Goal: Browse casually: Explore the website without a specific task or goal

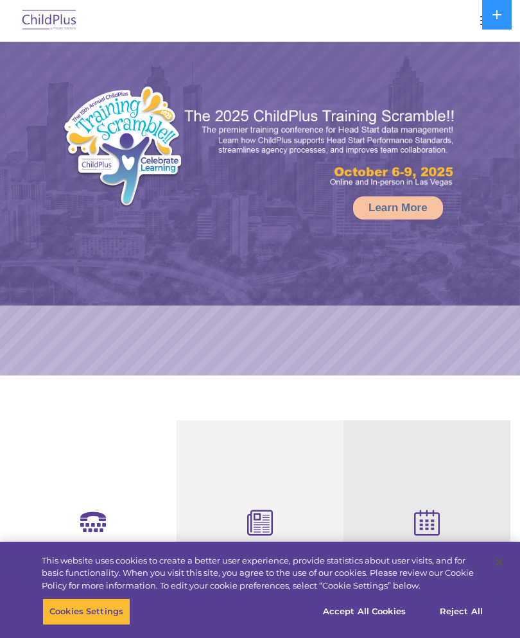
select select "MEDIUM"
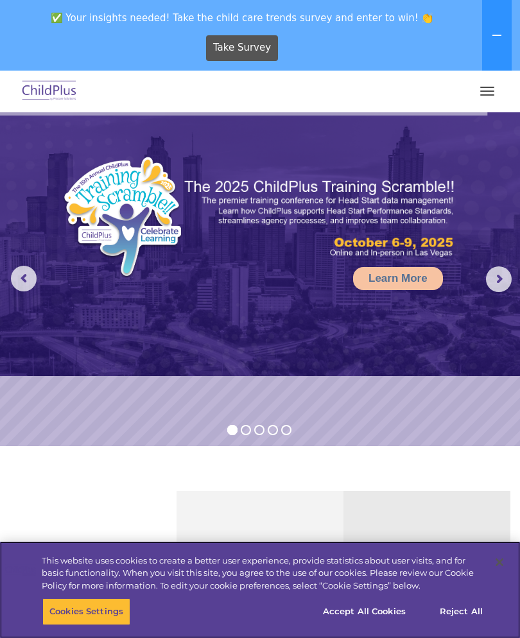
click at [454, 610] on button "Reject All" at bounding box center [461, 611] width 80 height 27
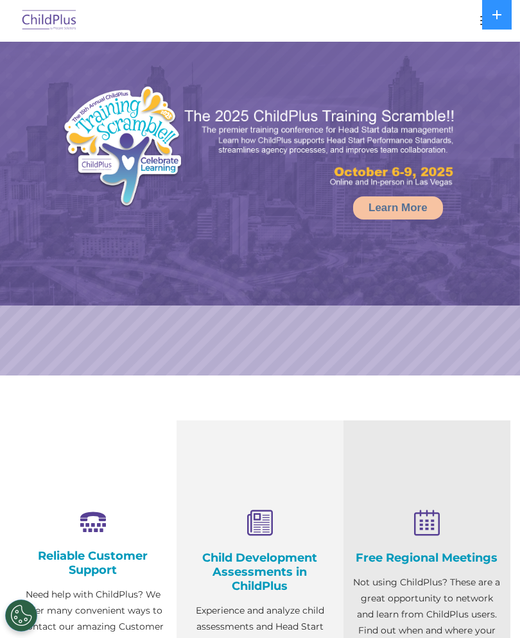
select select "MEDIUM"
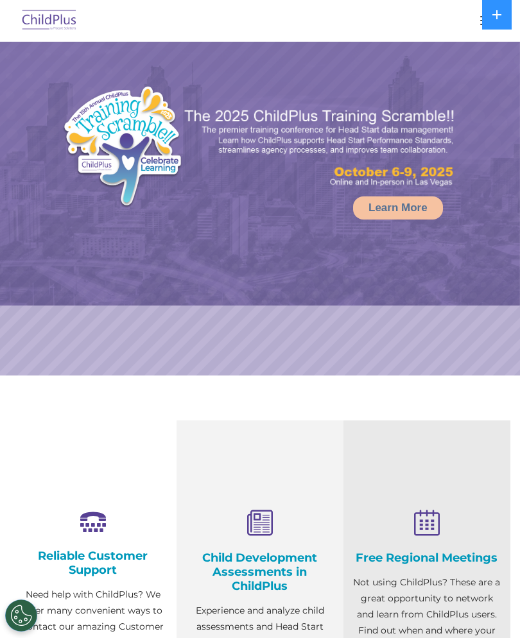
select select "MEDIUM"
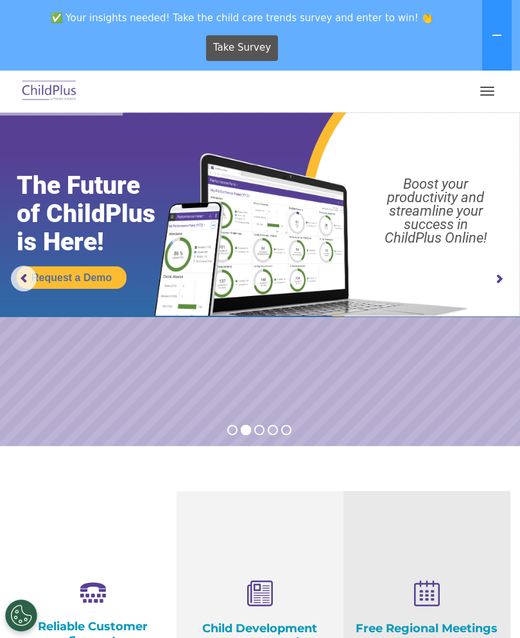
click at [35, 95] on img at bounding box center [49, 91] width 60 height 30
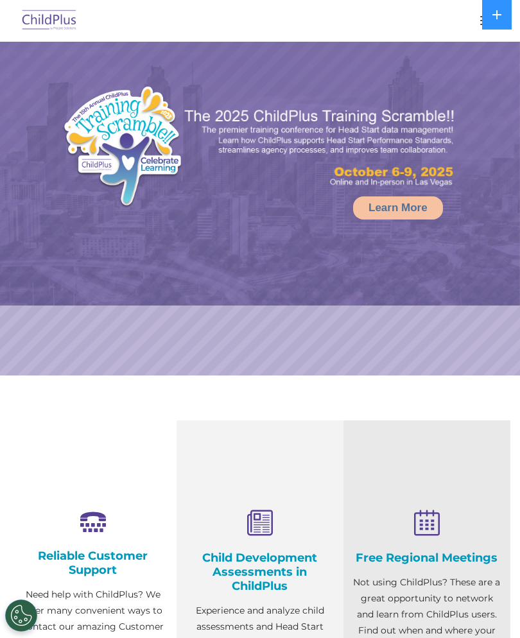
select select "MEDIUM"
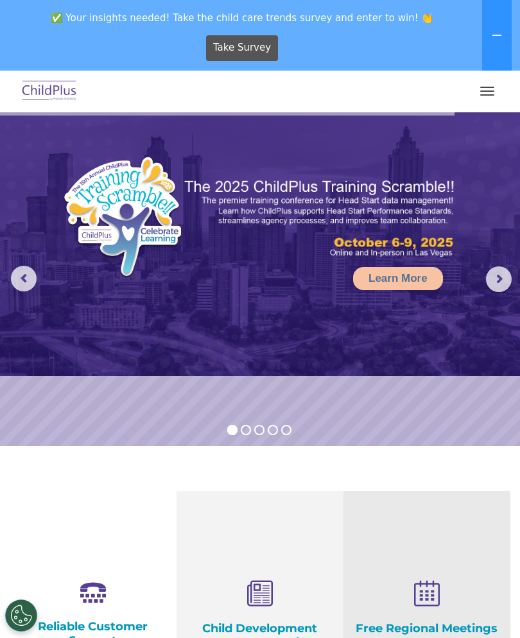
click at [491, 37] on button at bounding box center [497, 35] width 30 height 71
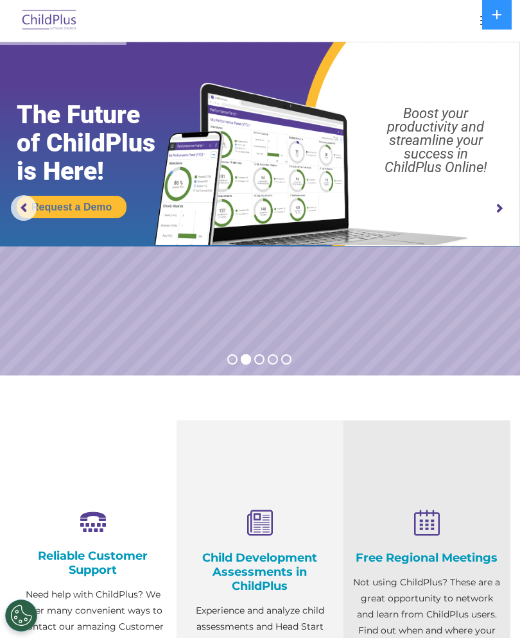
click at [507, 206] on rs-arrow at bounding box center [499, 209] width 26 height 26
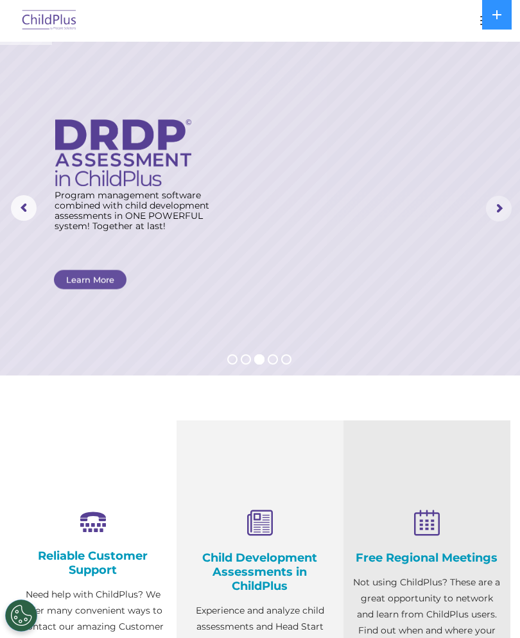
click at [500, 211] on rs-arrow at bounding box center [499, 209] width 26 height 26
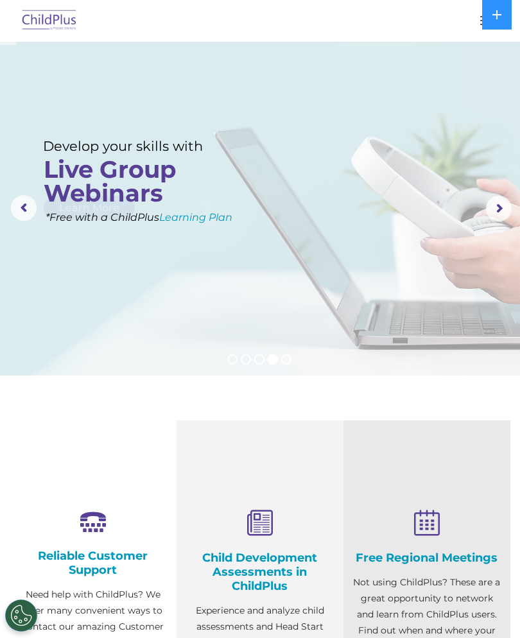
click at [501, 214] on rs-arrow at bounding box center [499, 209] width 26 height 26
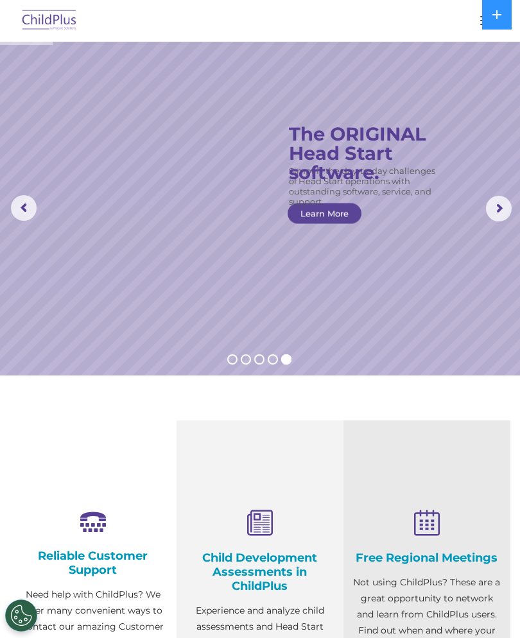
click at [511, 211] on rs-arrow at bounding box center [499, 209] width 26 height 26
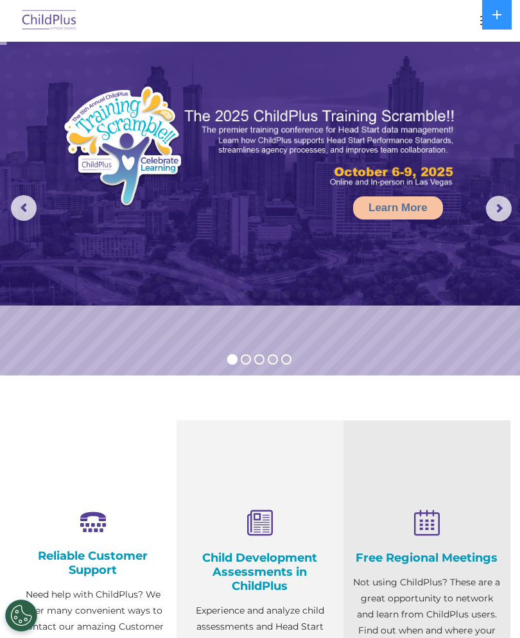
click at [502, 220] on rs-arrow at bounding box center [499, 209] width 26 height 26
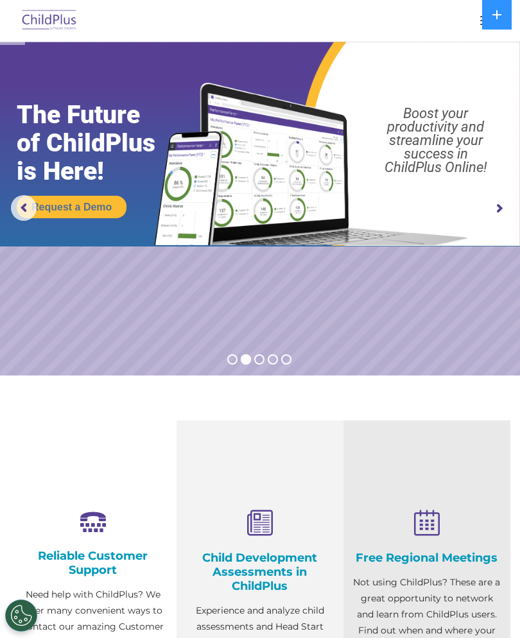
click at [515, 220] on img at bounding box center [260, 144] width 520 height 205
click at [502, 223] on img at bounding box center [260, 144] width 520 height 205
click at [511, 229] on img at bounding box center [260, 144] width 520 height 205
click at [510, 230] on img at bounding box center [260, 144] width 520 height 205
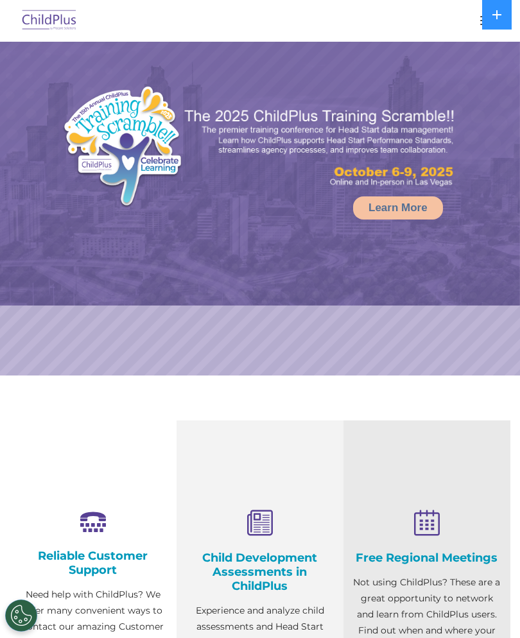
select select "MEDIUM"
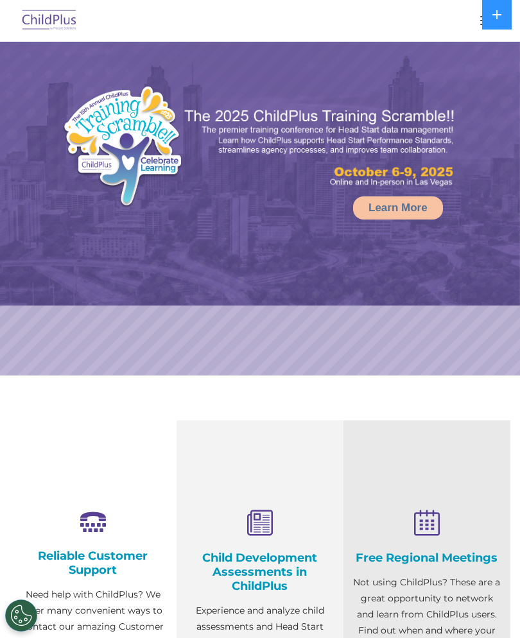
select select "MEDIUM"
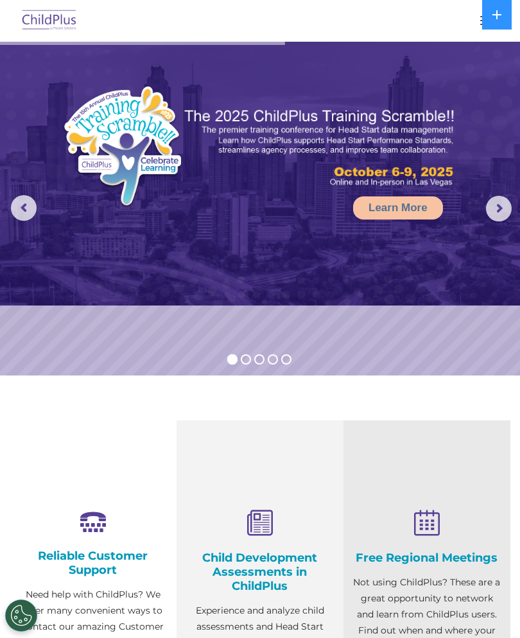
click at [512, 220] on rs-arrow at bounding box center [499, 209] width 26 height 26
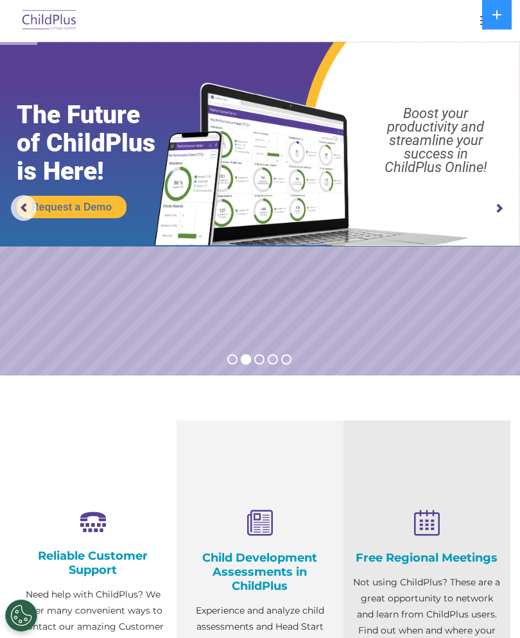
click at [507, 209] on rs-arrow at bounding box center [499, 209] width 26 height 26
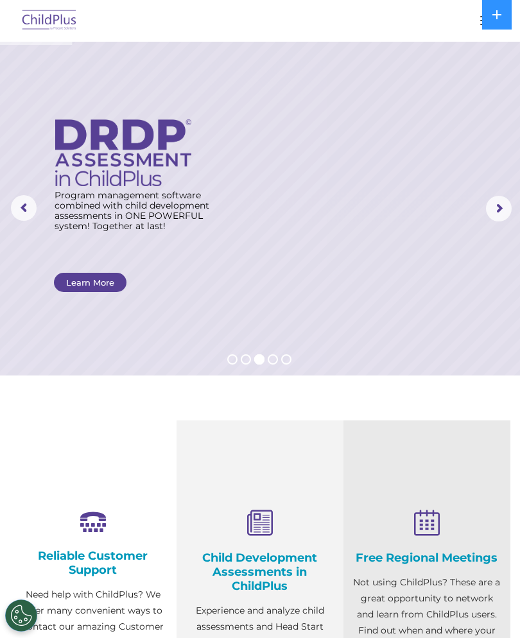
click at [512, 209] on rs-arrow at bounding box center [499, 209] width 26 height 26
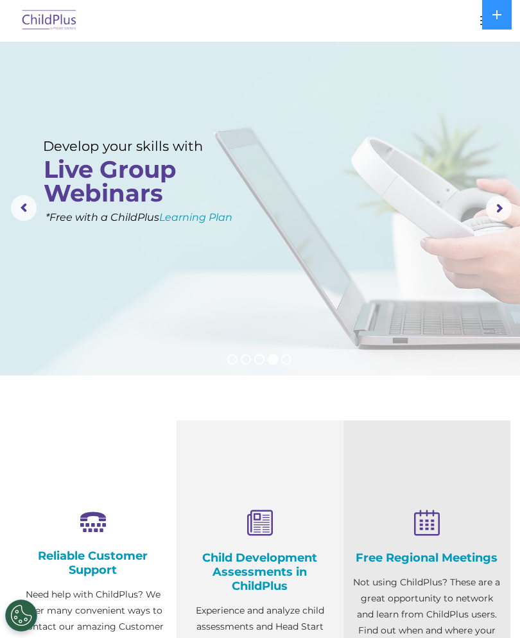
click at [511, 205] on rs-arrow at bounding box center [499, 209] width 26 height 26
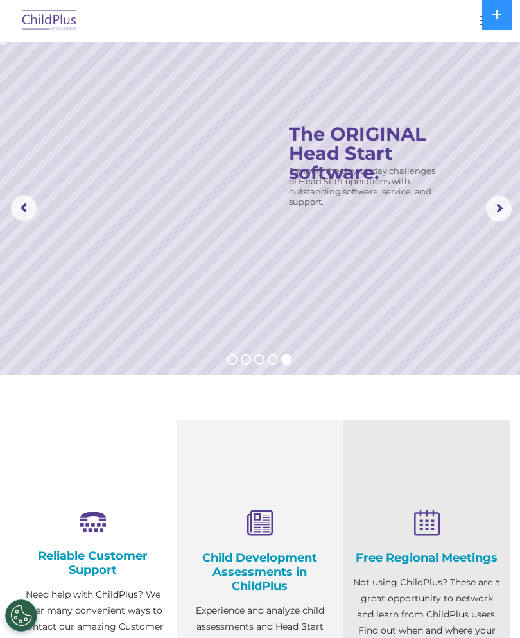
click at [512, 208] on rs-arrow at bounding box center [499, 209] width 26 height 26
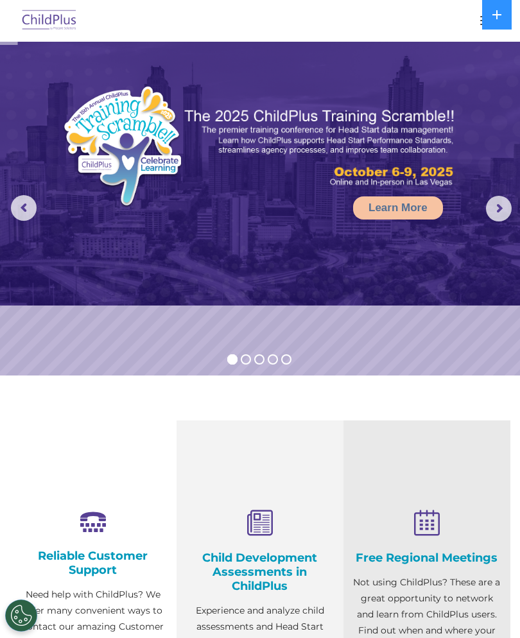
click at [516, 207] on img at bounding box center [260, 174] width 520 height 264
click at [512, 211] on rs-arrow at bounding box center [499, 209] width 26 height 26
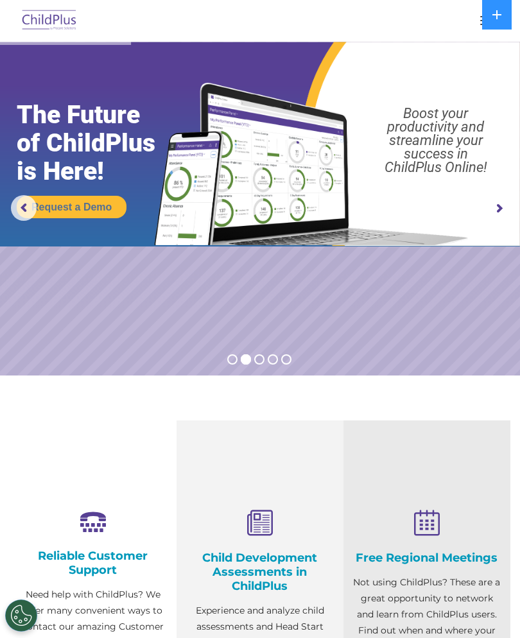
click at [497, 211] on rs-arrow at bounding box center [499, 209] width 26 height 26
